Goal: Transaction & Acquisition: Register for event/course

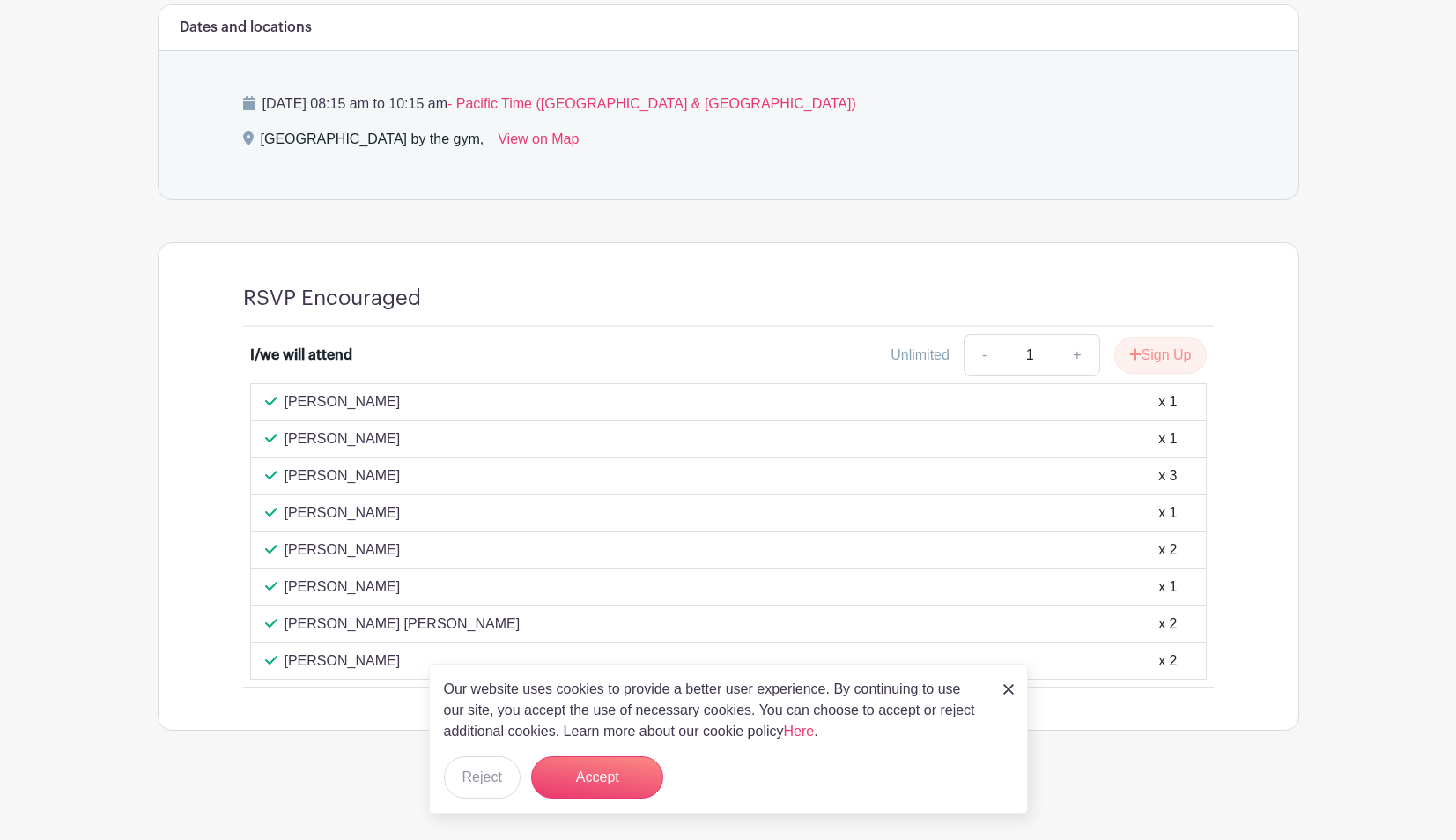
scroll to position [776, 0]
click at [1160, 353] on button "Sign Up" at bounding box center [1160, 355] width 92 height 37
click at [1013, 701] on div "Our website uses cookies to provide a better user experience. By continuing to …" at bounding box center [728, 738] width 599 height 150
click at [1013, 698] on link at bounding box center [1007, 688] width 10 height 21
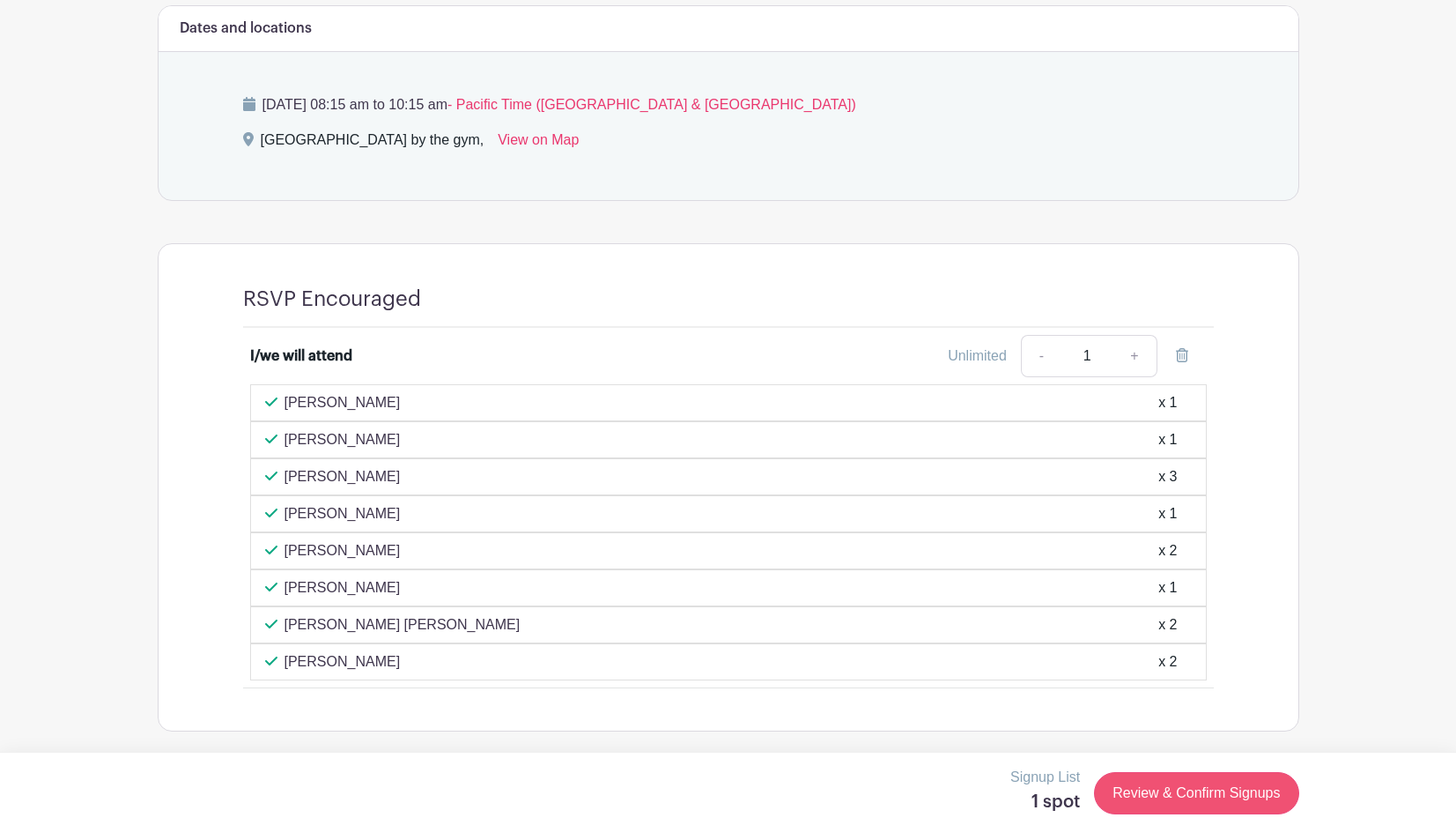
click at [1212, 790] on link "Review & Confirm Signups" at bounding box center [1196, 793] width 204 height 42
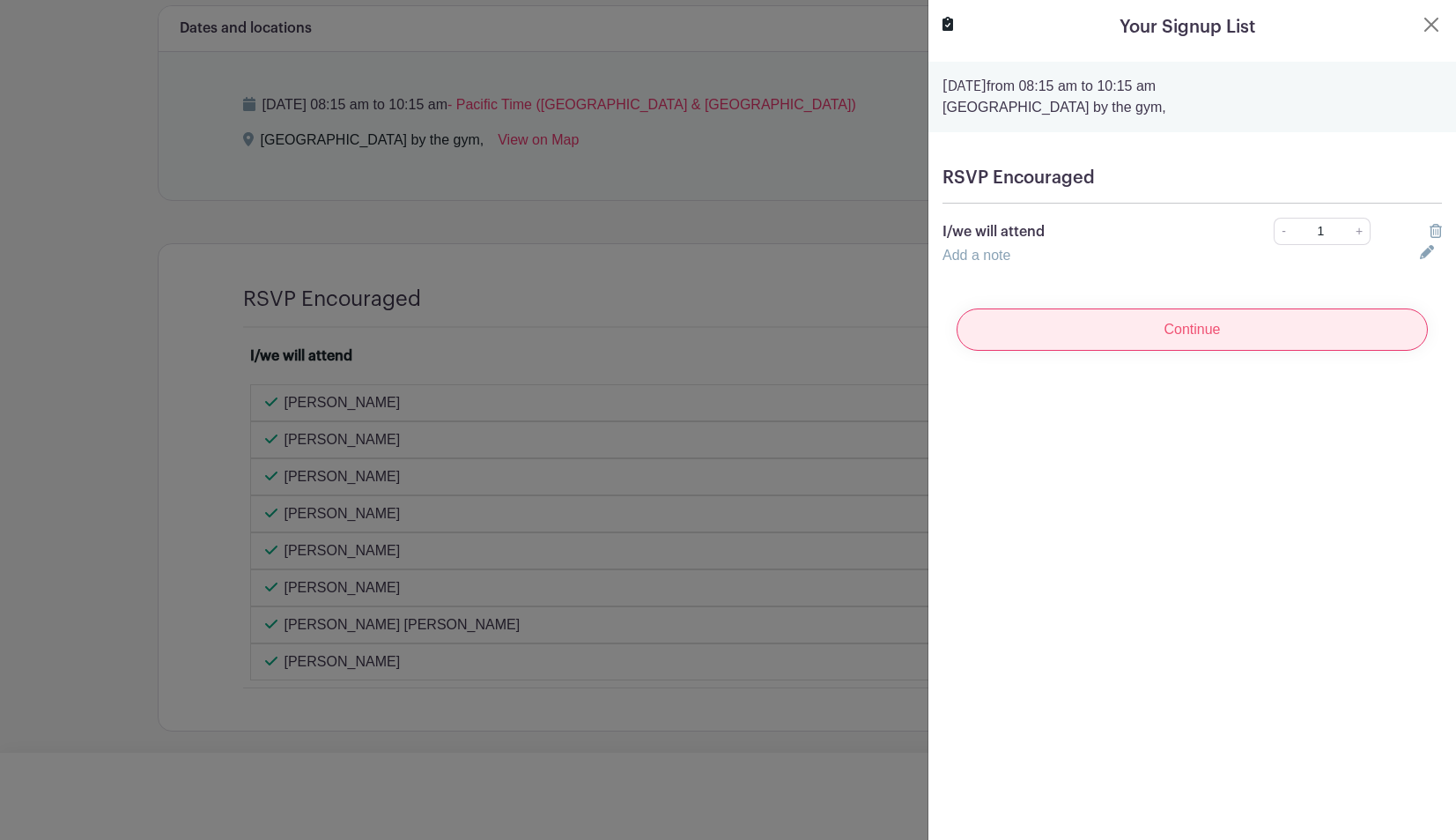
click at [1186, 336] on input "Continue" at bounding box center [1192, 329] width 471 height 42
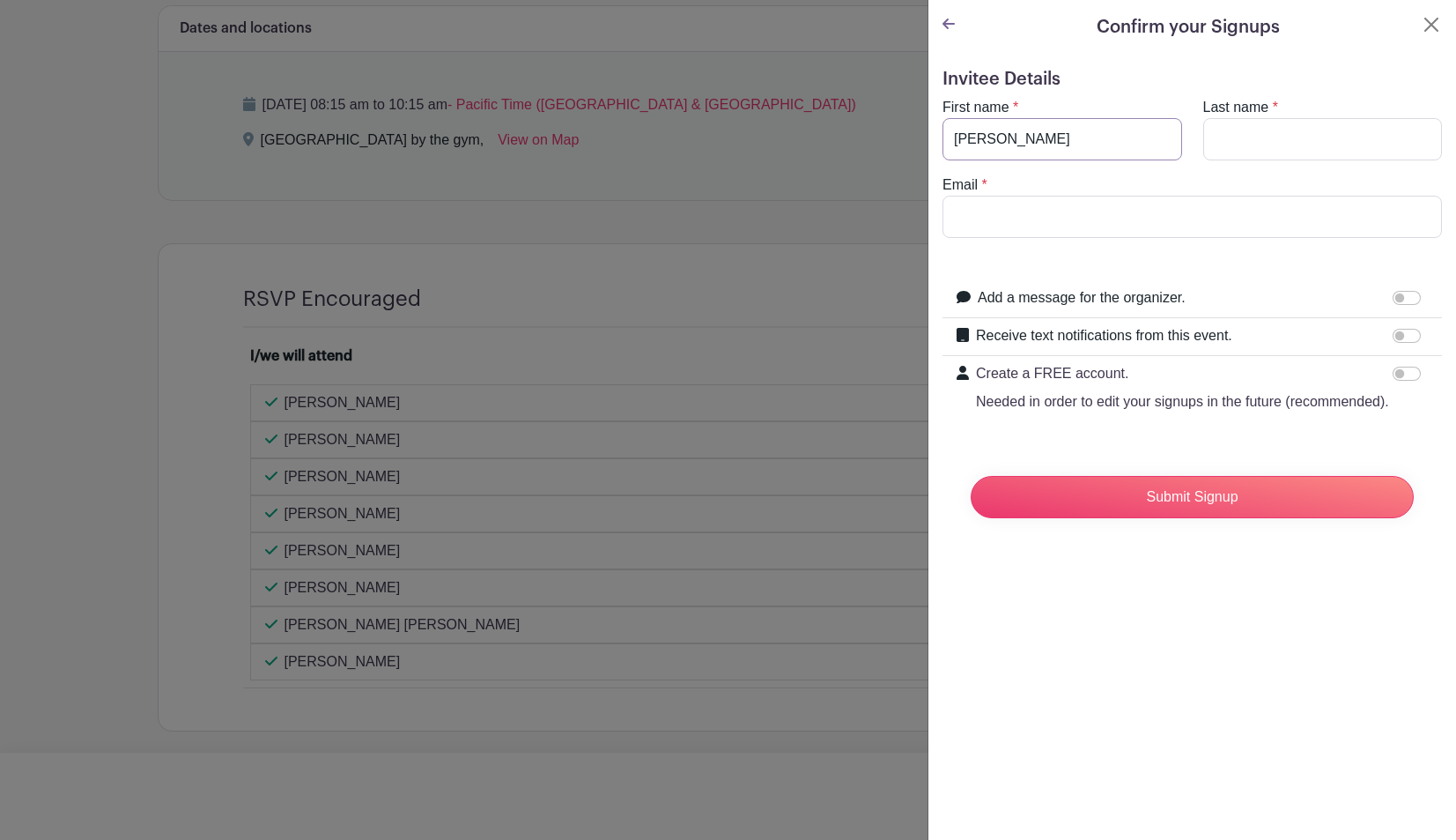
type input "Robyn"
type input "Gottesdiener"
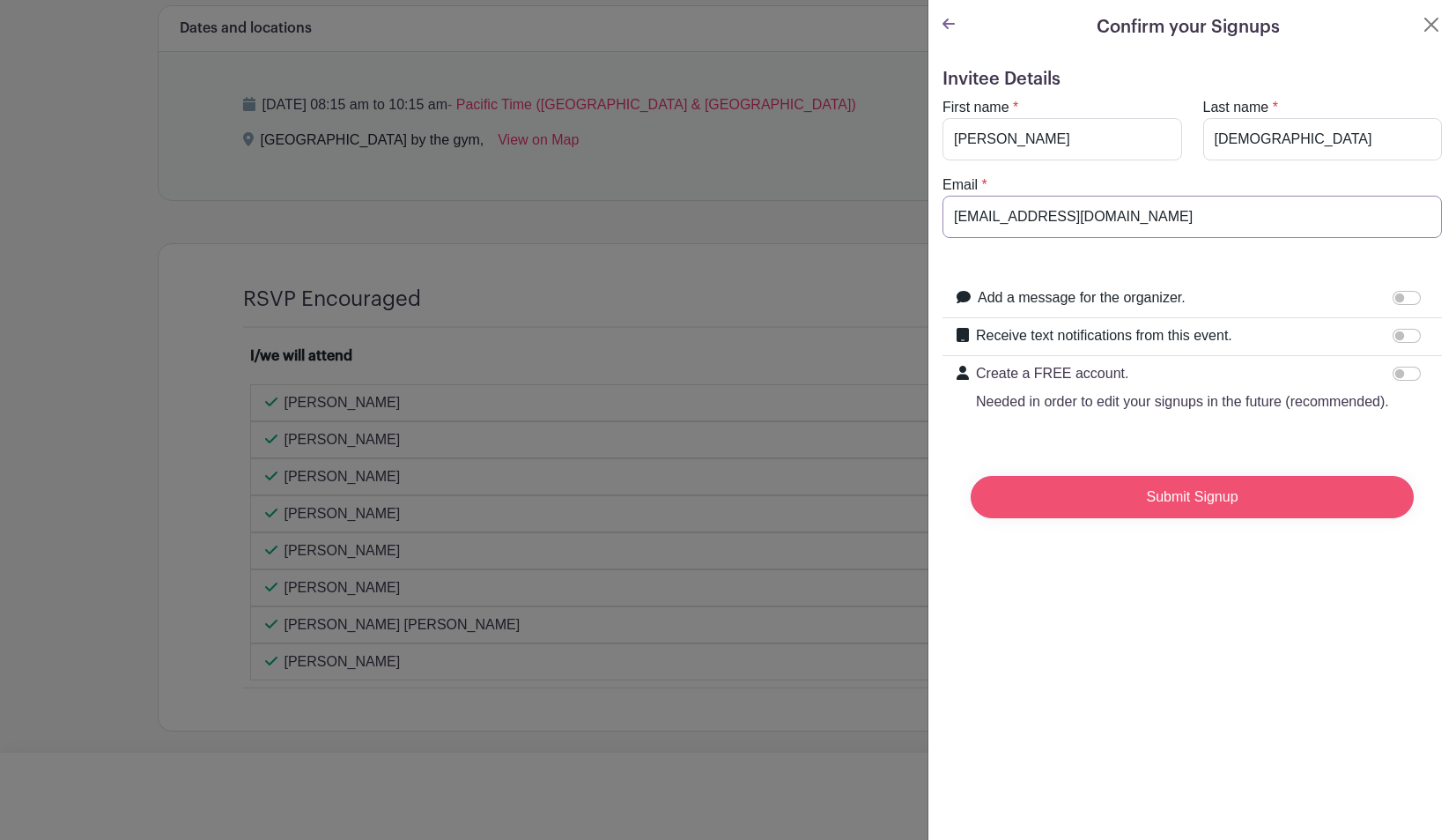
type input "rbgott@gmail.com"
click at [1213, 494] on input "Submit Signup" at bounding box center [1192, 497] width 443 height 42
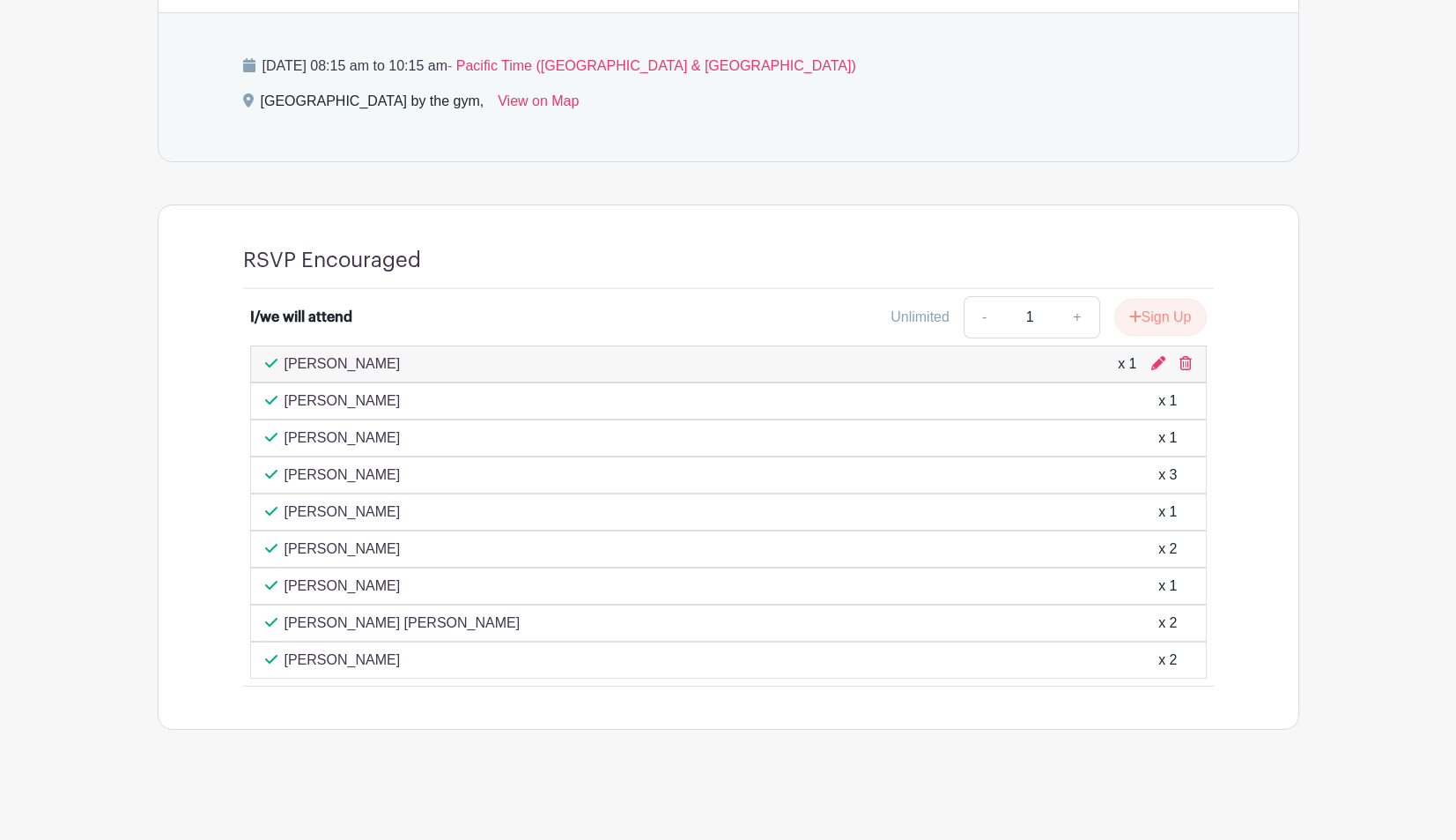
scroll to position [814, 0]
